Goal: Go to known website: Access a specific website the user already knows

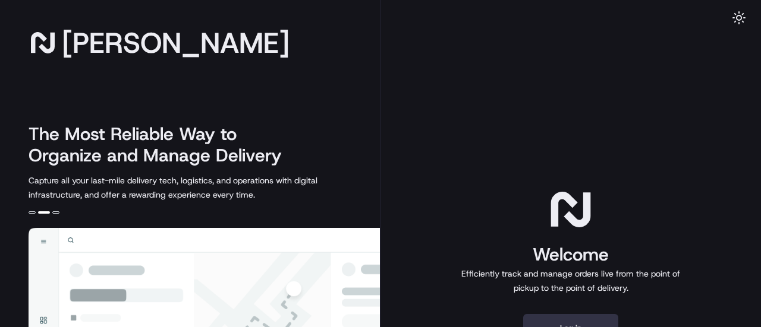
click at [581, 321] on button "Log in" at bounding box center [570, 328] width 95 height 29
